Goal: Navigation & Orientation: Find specific page/section

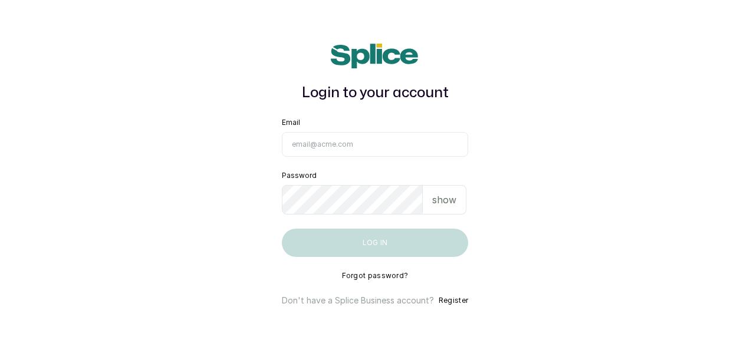
type input "[EMAIL_ADDRESS][DOMAIN_NAME]"
click at [385, 246] on button "Log in" at bounding box center [375, 243] width 186 height 28
type input "[EMAIL_ADDRESS][DOMAIN_NAME]"
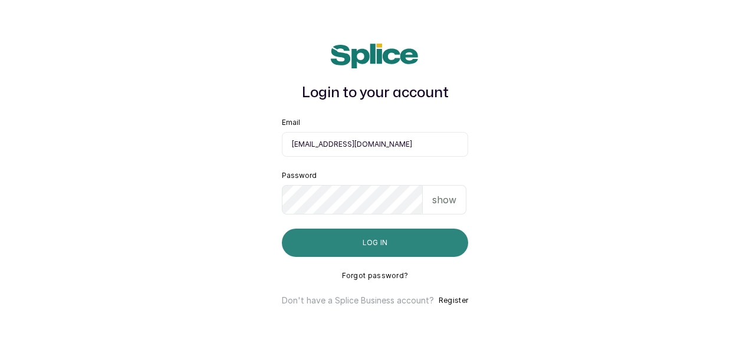
click at [367, 250] on button "Log in" at bounding box center [375, 243] width 186 height 28
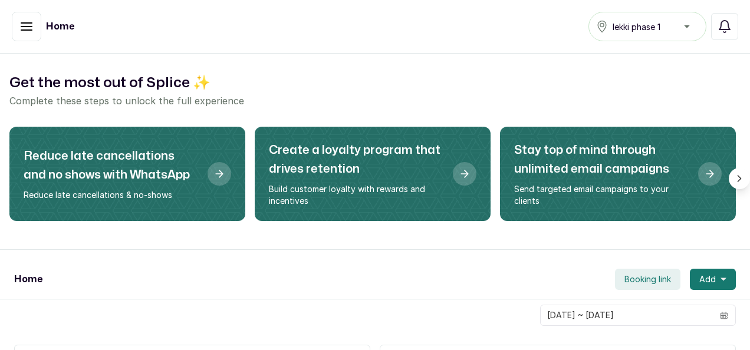
click at [24, 24] on icon "button" at bounding box center [26, 26] width 14 height 14
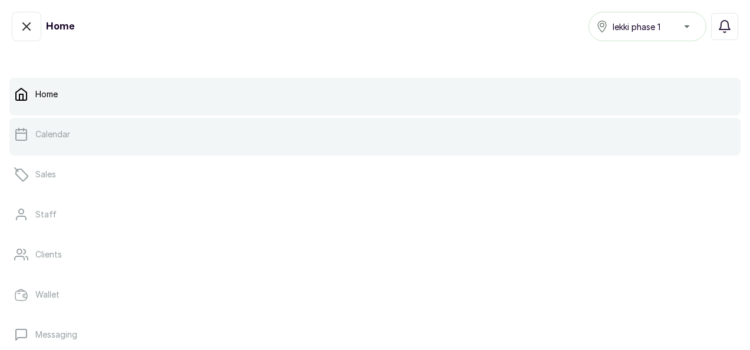
click at [105, 145] on link "Calendar" at bounding box center [374, 134] width 731 height 33
